Goal: Complete application form: Complete application form

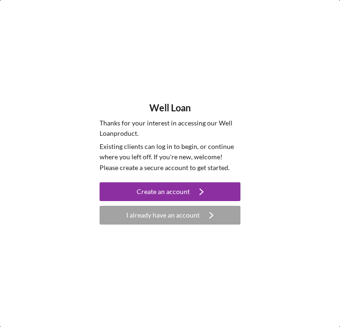
click at [168, 223] on div "I already have an account" at bounding box center [163, 215] width 73 height 19
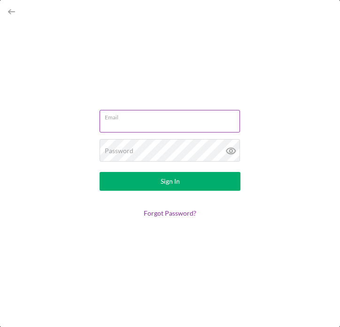
type input "[EMAIL_ADDRESS][DOMAIN_NAME]"
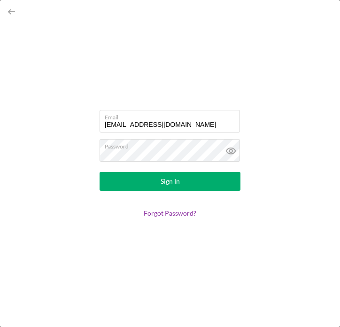
click at [170, 181] on div "Sign In" at bounding box center [170, 181] width 19 height 19
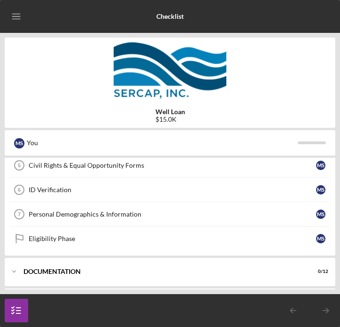
scroll to position [202, 0]
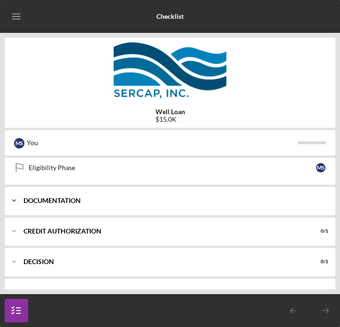
click at [157, 199] on div "Documentation" at bounding box center [174, 201] width 301 height 6
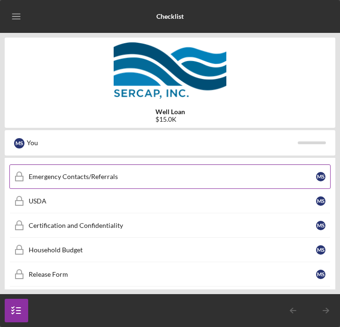
scroll to position [401, 0]
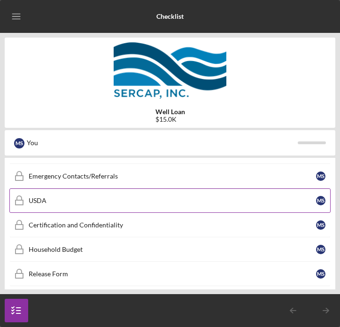
click at [86, 200] on div "USDA" at bounding box center [173, 201] width 288 height 8
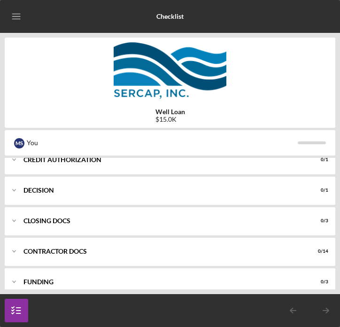
scroll to position [584, 0]
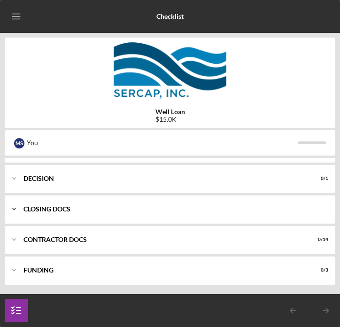
click at [101, 210] on div "CLOSING DOCS" at bounding box center [174, 209] width 301 height 6
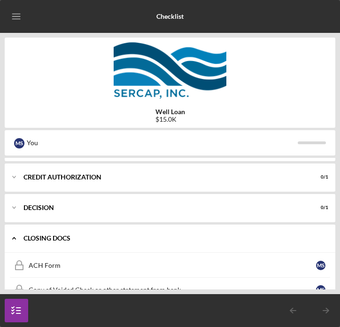
scroll to position [554, 0]
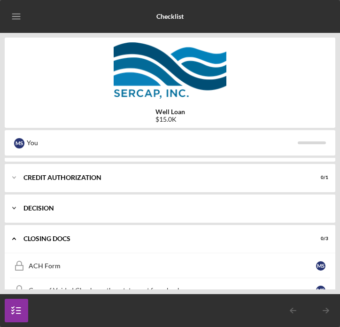
click at [98, 211] on div "Icon/Expander Decision 0 / 1" at bounding box center [170, 208] width 331 height 28
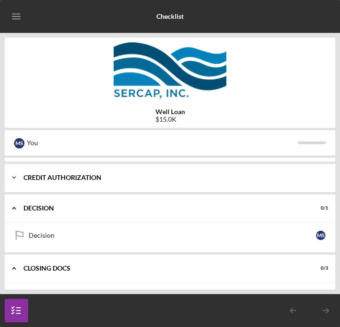
click at [82, 177] on div "CREDIT AUTHORIZATION" at bounding box center [174, 178] width 301 height 6
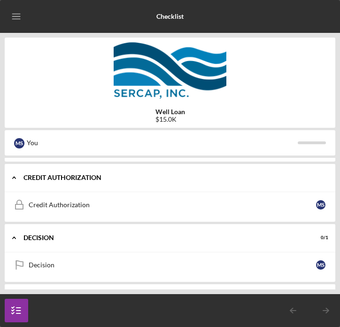
scroll to position [467, 0]
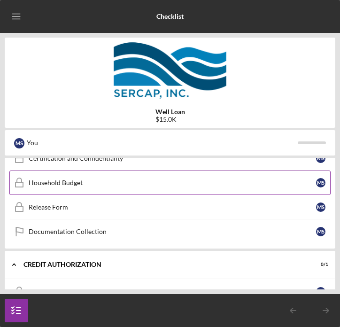
click at [84, 188] on link "Household Budget Household Budget M S" at bounding box center [170, 183] width 322 height 24
